Goal: Task Accomplishment & Management: Complete application form

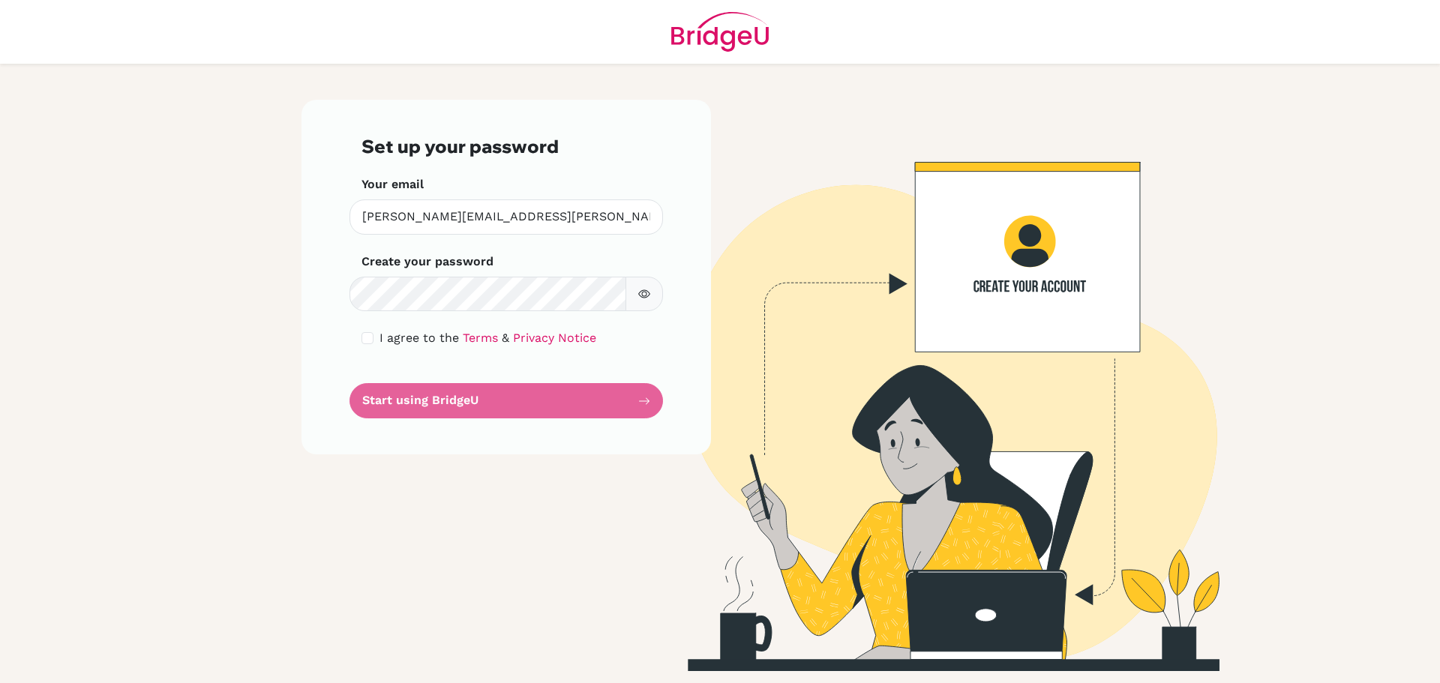
click at [340, 295] on div "Set up your password Your email [PERSON_NAME][EMAIL_ADDRESS][PERSON_NAME][DOMAI…" at bounding box center [507, 277] width 410 height 355
click at [656, 297] on button "button" at bounding box center [645, 294] width 38 height 35
click at [368, 337] on input "checkbox" at bounding box center [368, 338] width 12 height 12
checkbox input "true"
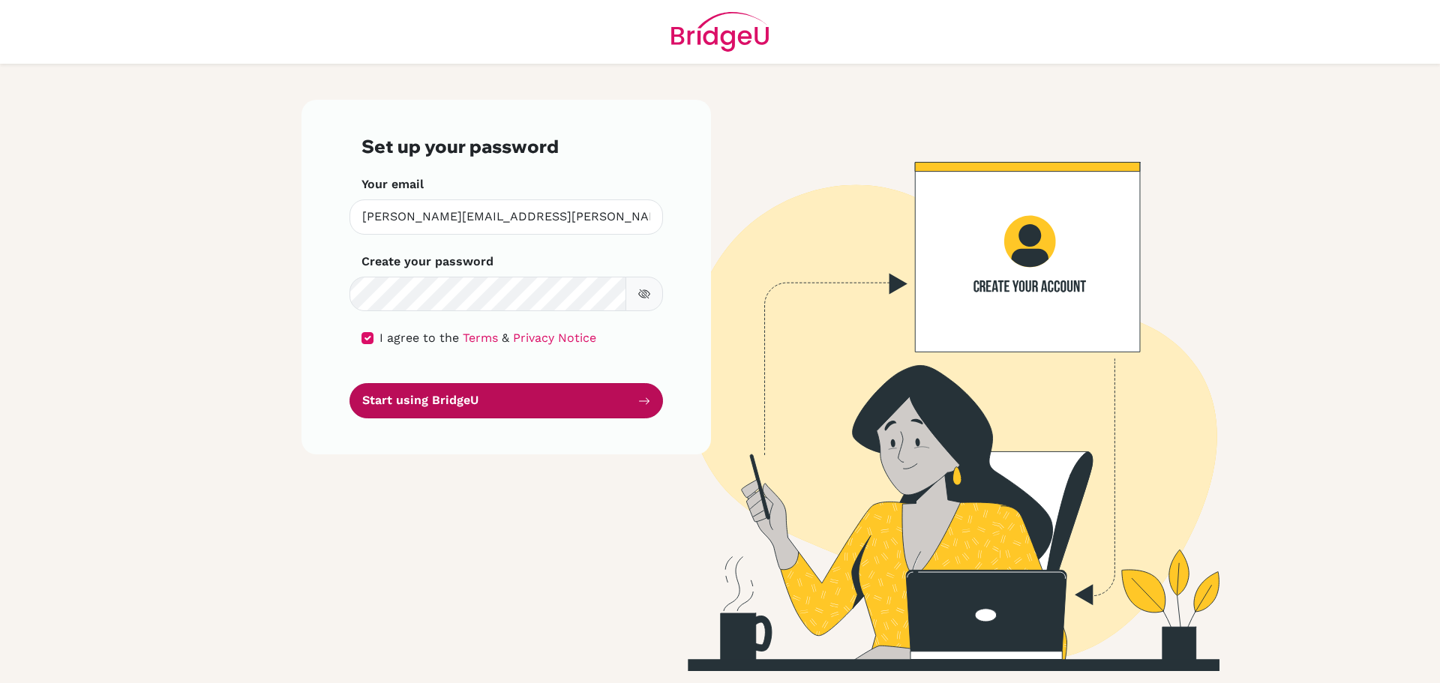
click at [443, 390] on button "Start using BridgeU" at bounding box center [507, 400] width 314 height 35
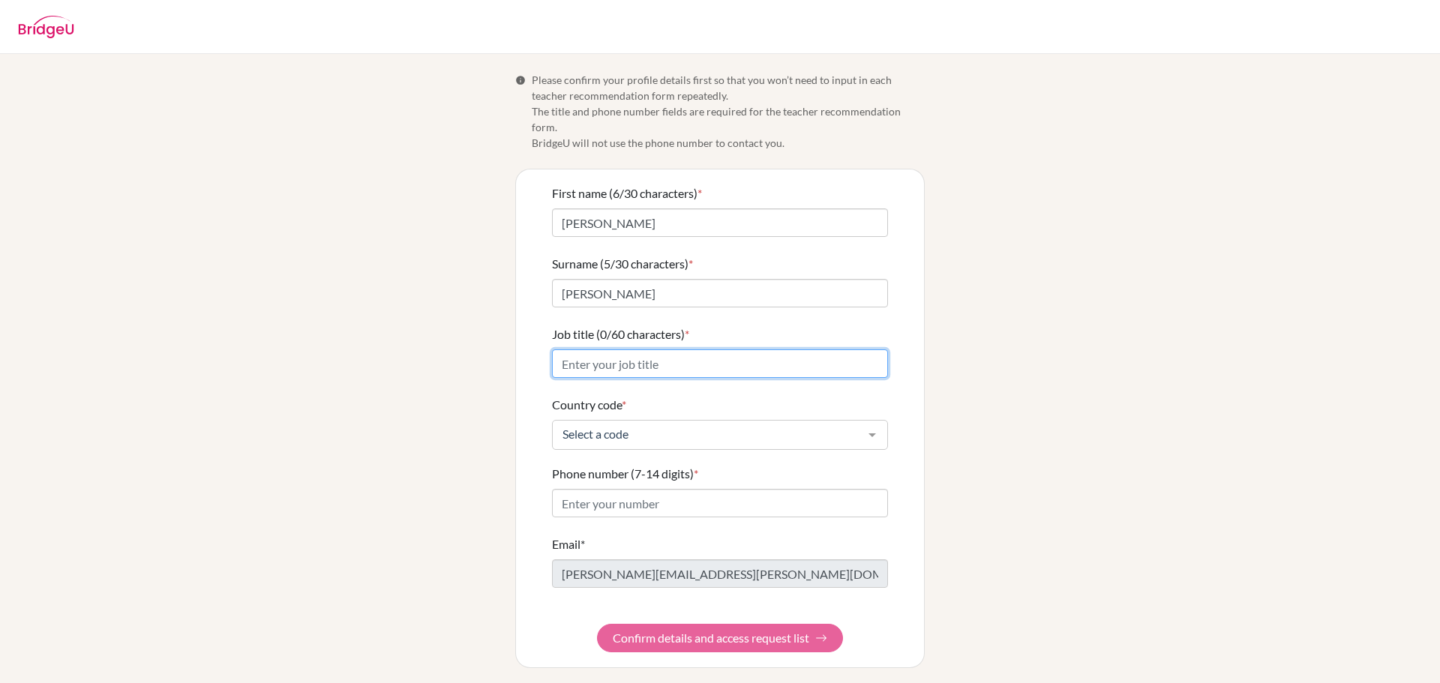
click at [645, 350] on input "Job title (0/60 characters) *" at bounding box center [720, 364] width 336 height 29
type input "Teacher"
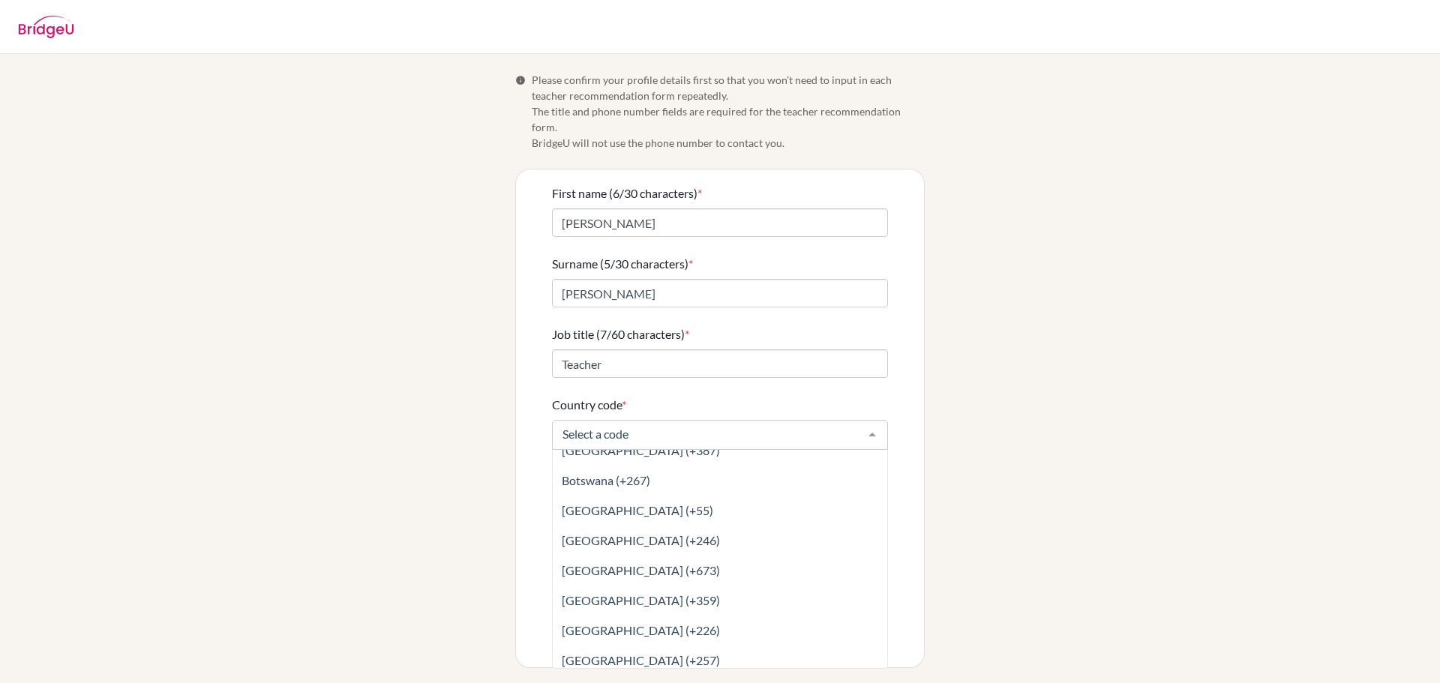
scroll to position [825, 0]
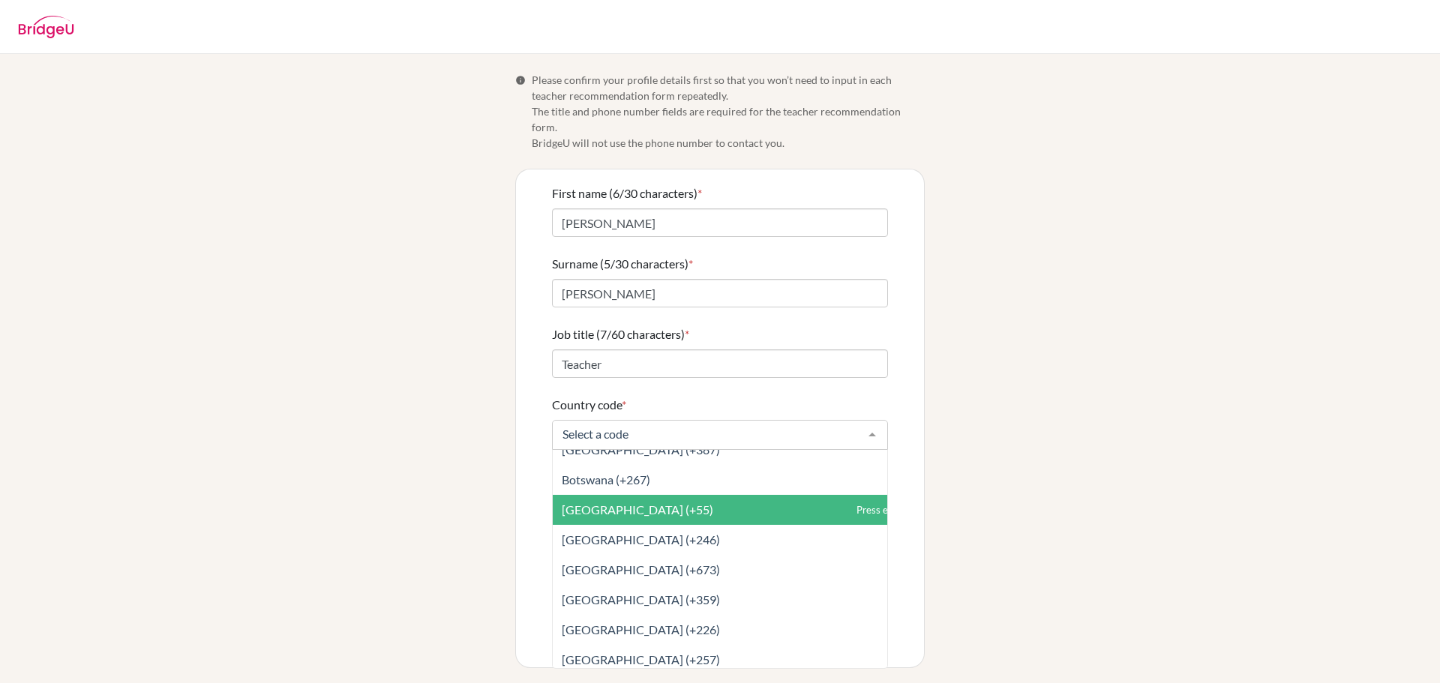
click at [598, 503] on span "Brazil (+55)" at bounding box center [638, 510] width 152 height 14
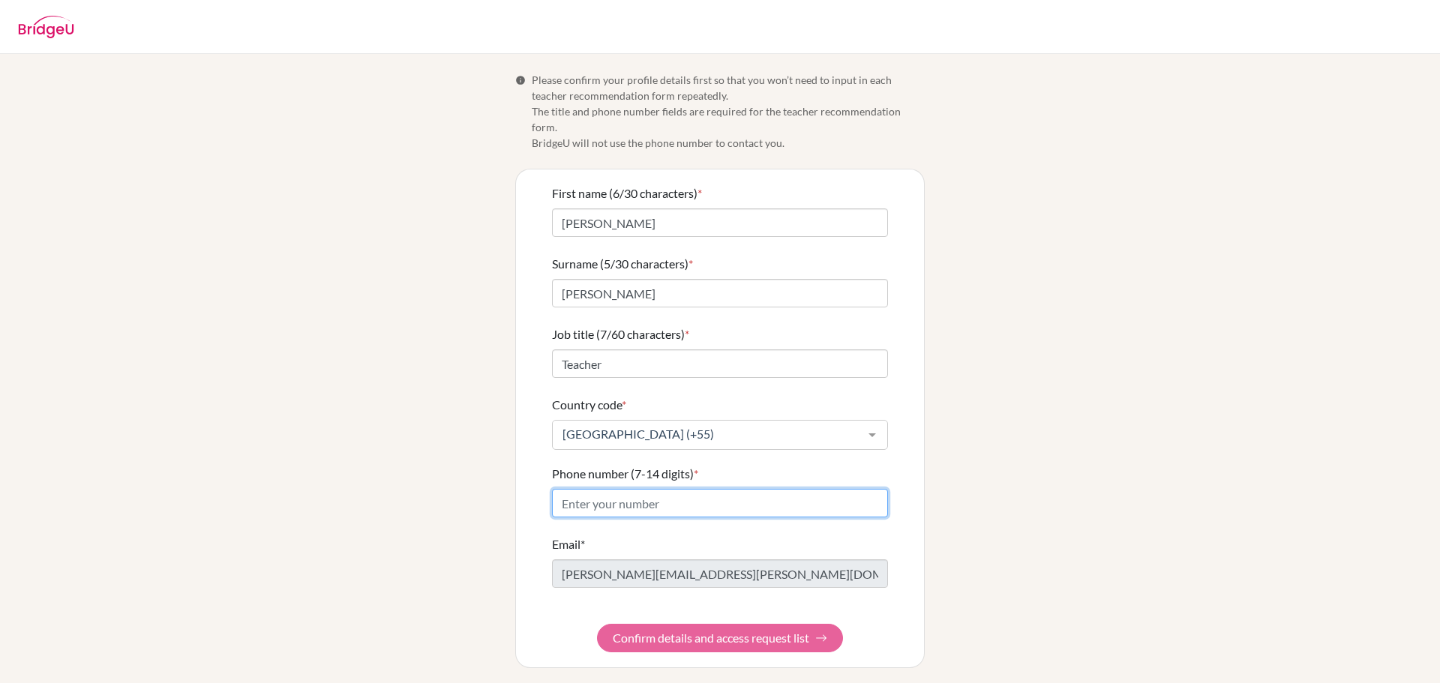
click at [602, 489] on input "Phone number (7-14 digits) *" at bounding box center [720, 503] width 336 height 29
click at [591, 489] on input "Phone number (7-14 digits) *" at bounding box center [720, 503] width 336 height 29
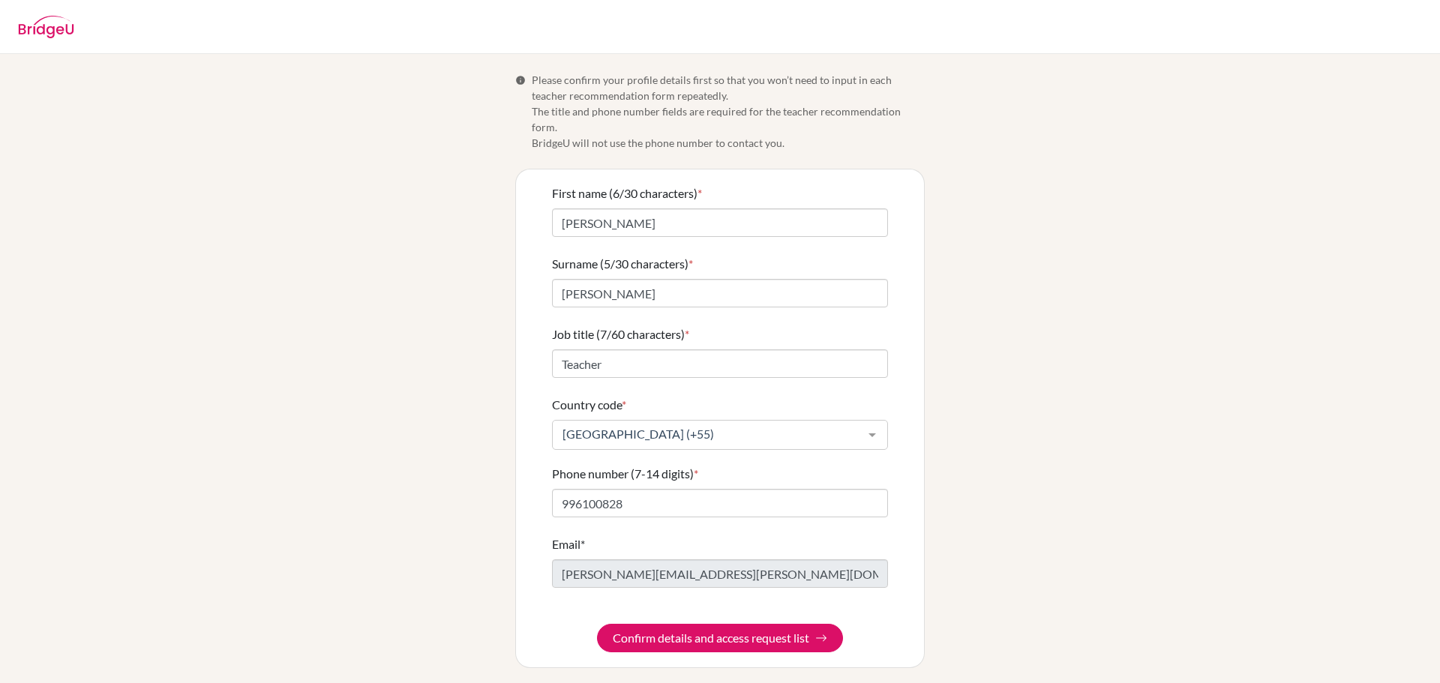
click at [416, 545] on div "Info Please confirm your profile details first so that you won’t need to input …" at bounding box center [720, 370] width 855 height 596
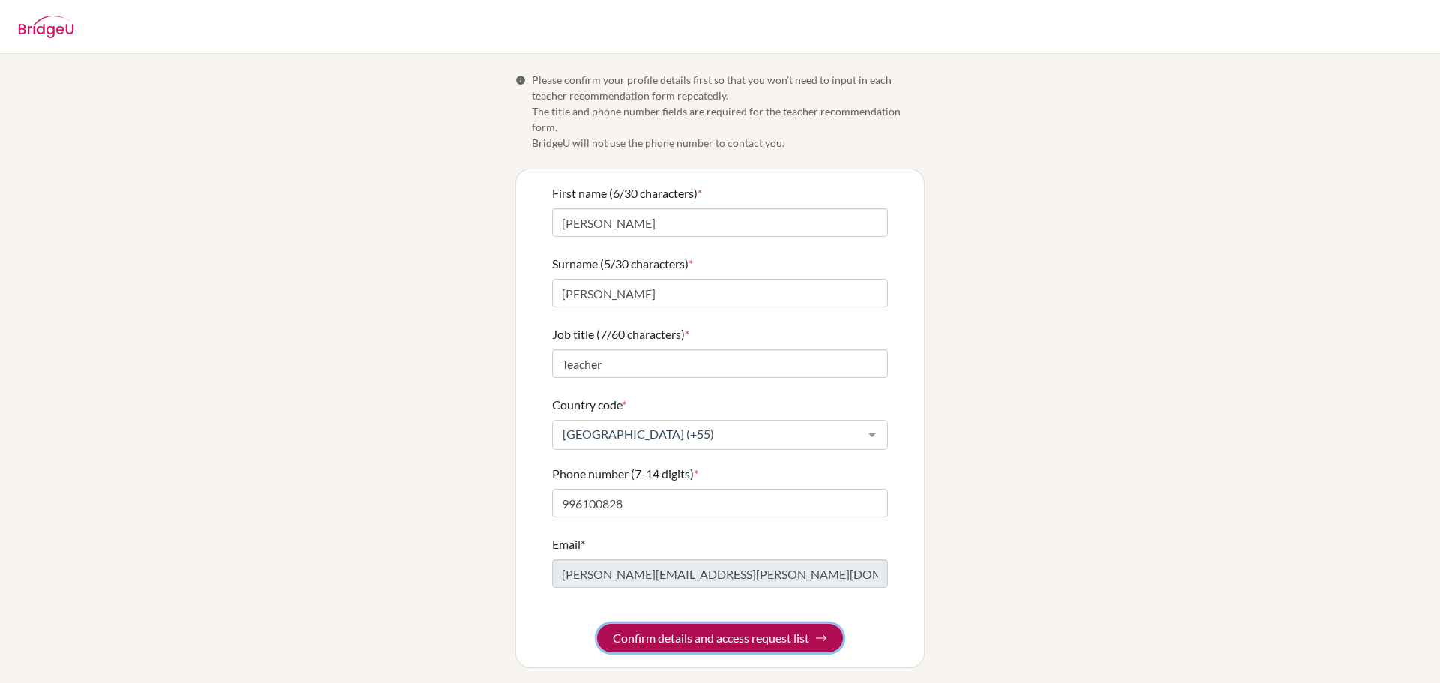
click at [761, 624] on button "Confirm details and access request list" at bounding box center [720, 638] width 246 height 29
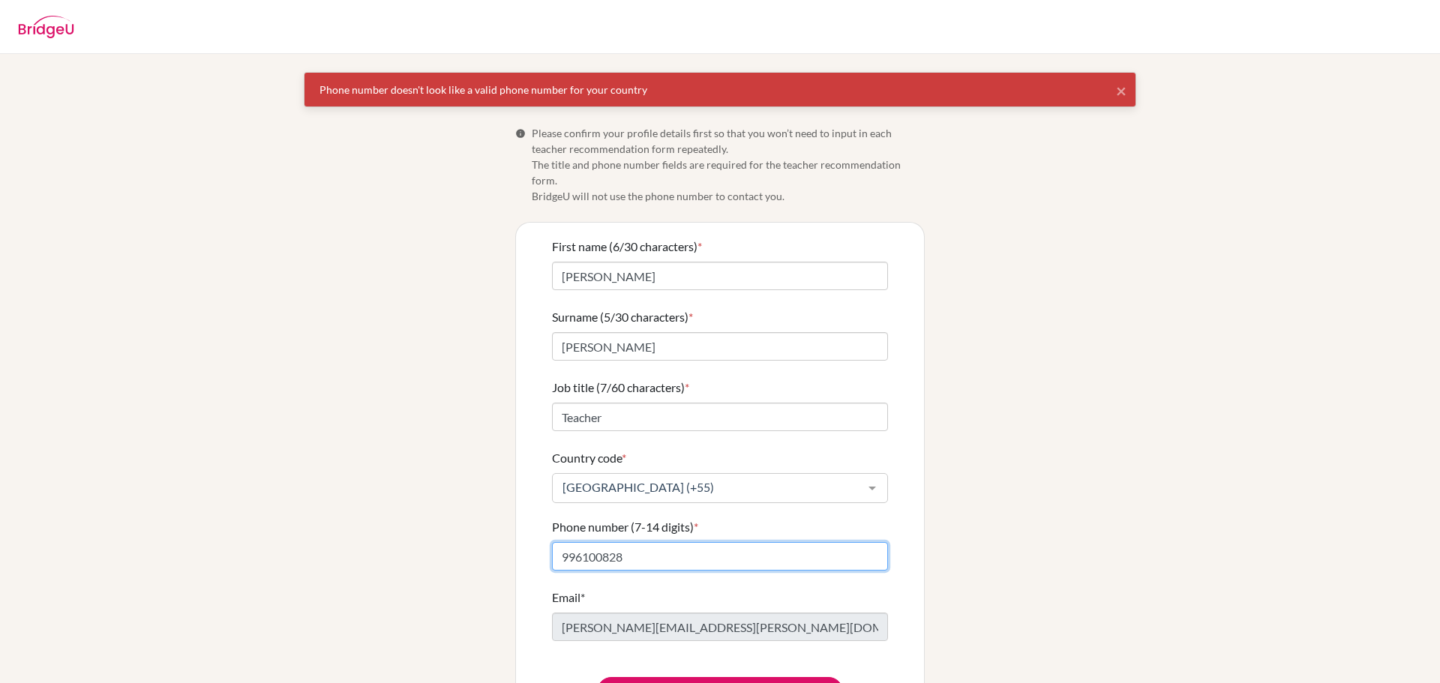
click at [556, 542] on input "996100828" at bounding box center [720, 556] width 336 height 29
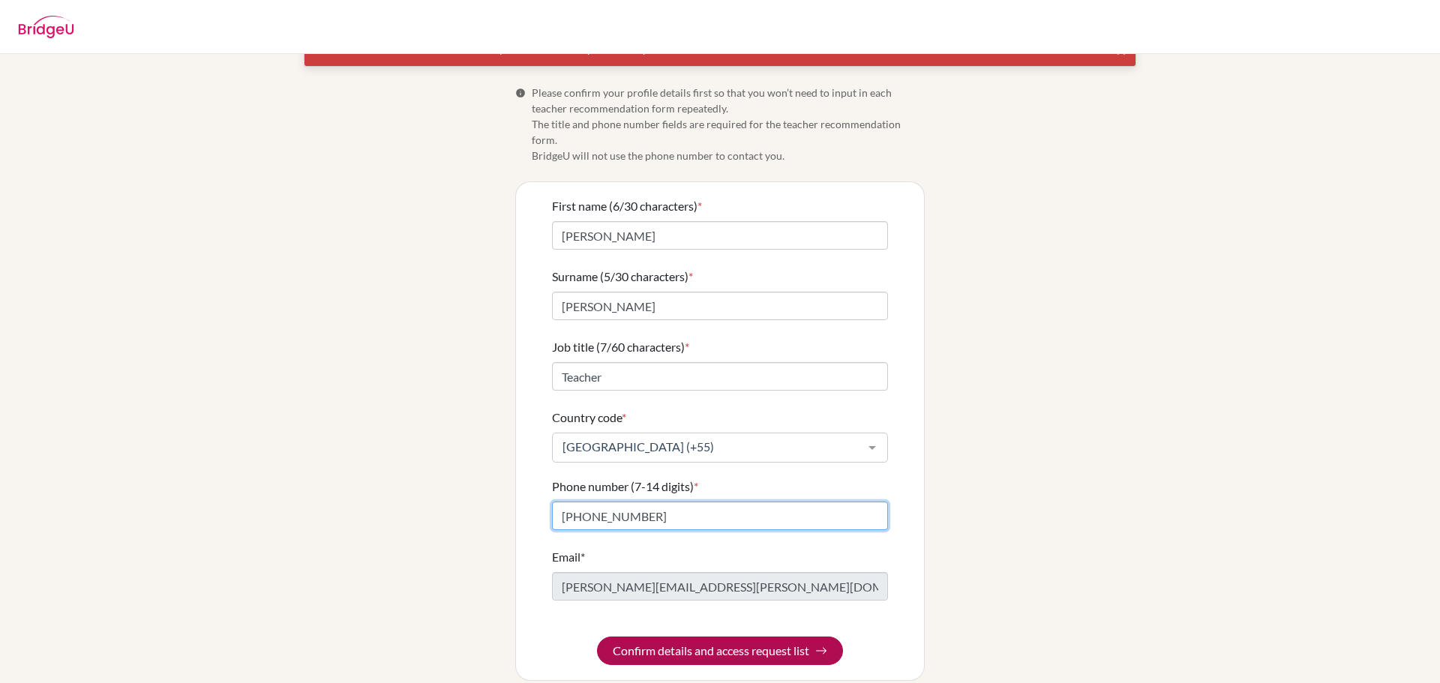
type input "(31) 996100828"
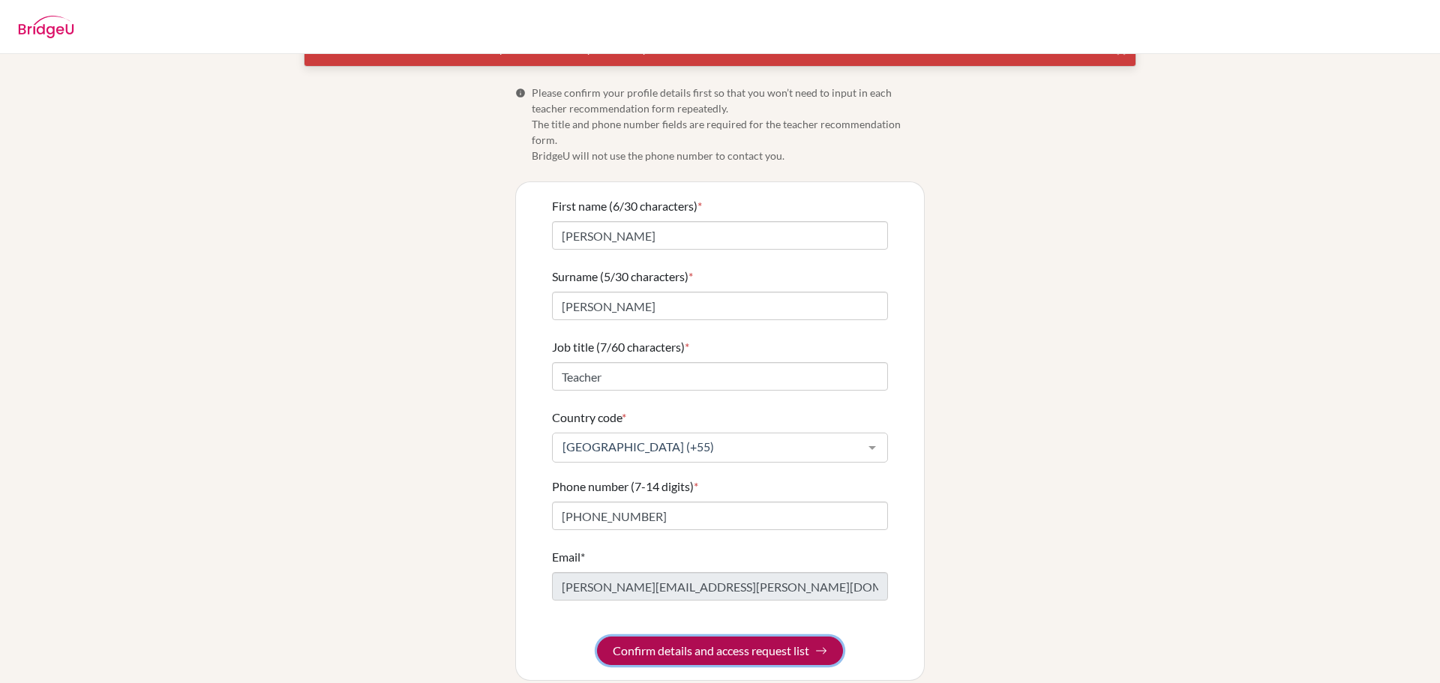
click at [709, 637] on button "Confirm details and access request list" at bounding box center [720, 651] width 246 height 29
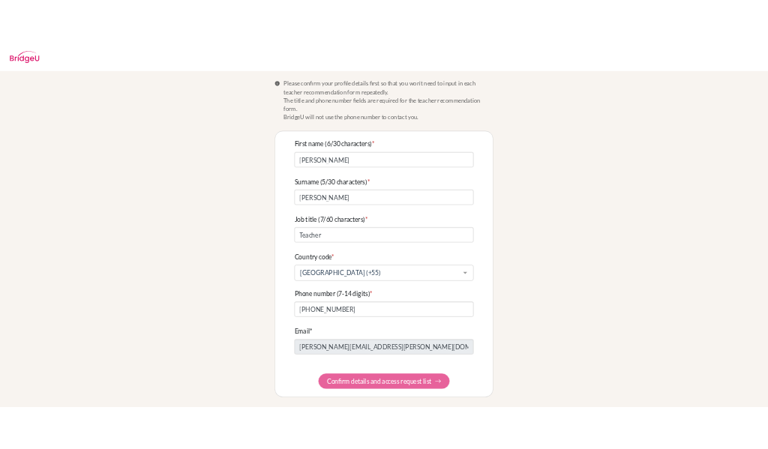
scroll to position [0, 0]
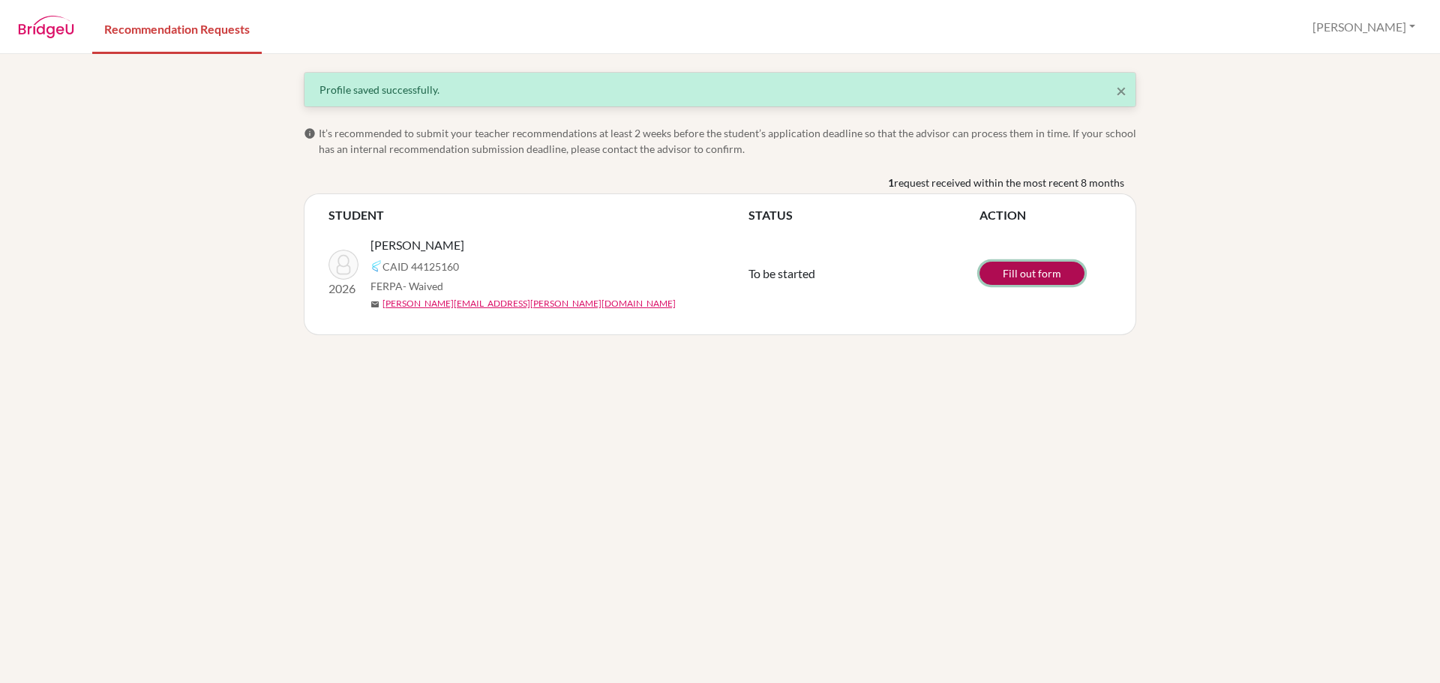
click at [1028, 275] on link "Fill out form" at bounding box center [1032, 273] width 105 height 23
